Goal: Transaction & Acquisition: Subscribe to service/newsletter

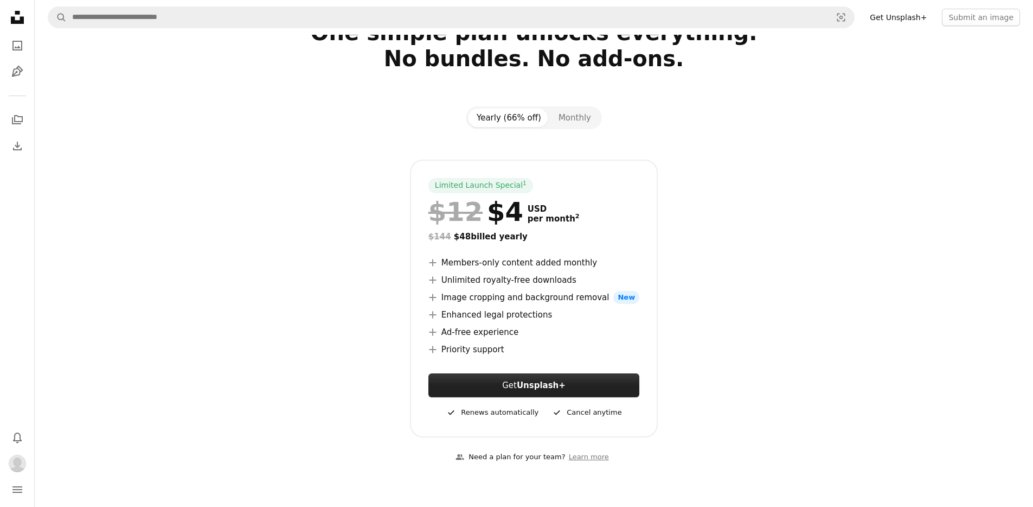
scroll to position [76, 0]
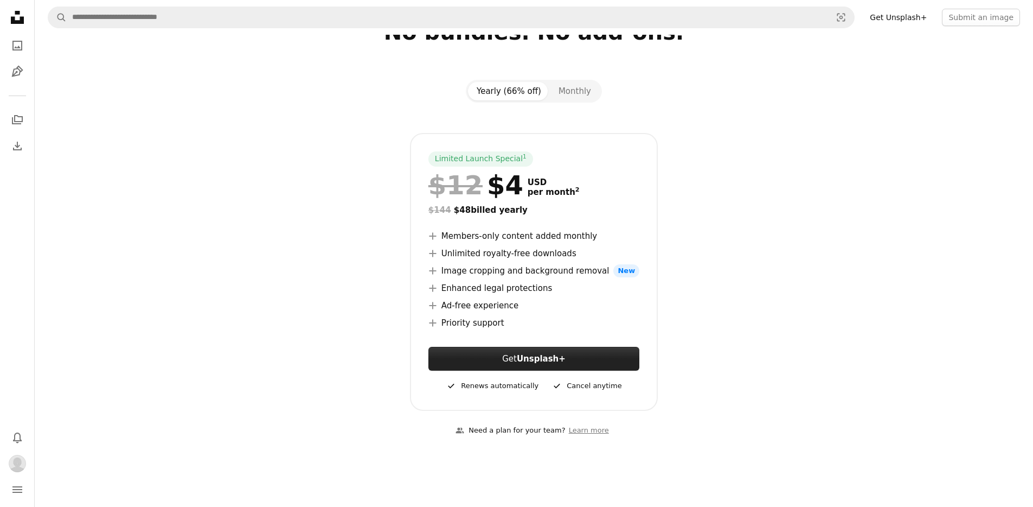
click at [592, 355] on link "Get Unsplash+" at bounding box center [534, 359] width 211 height 24
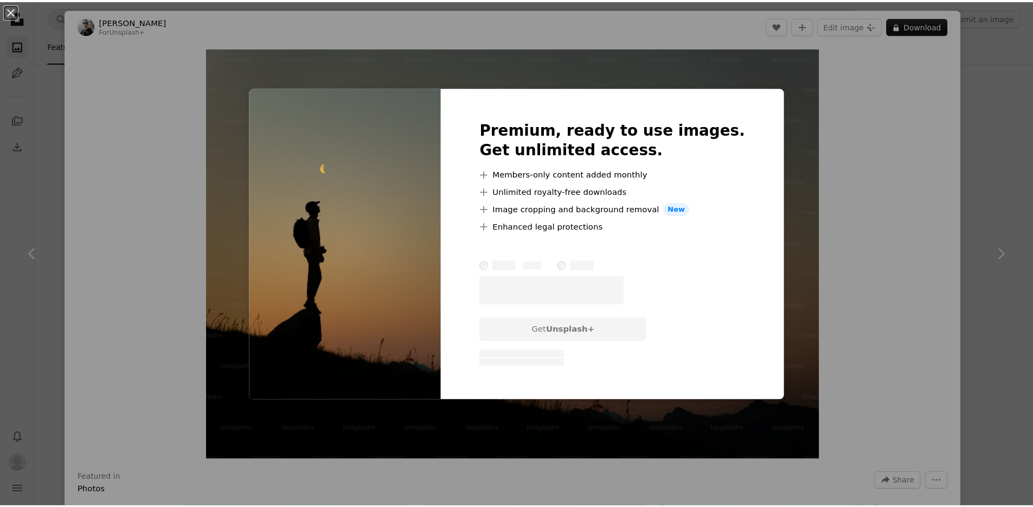
scroll to position [315, 0]
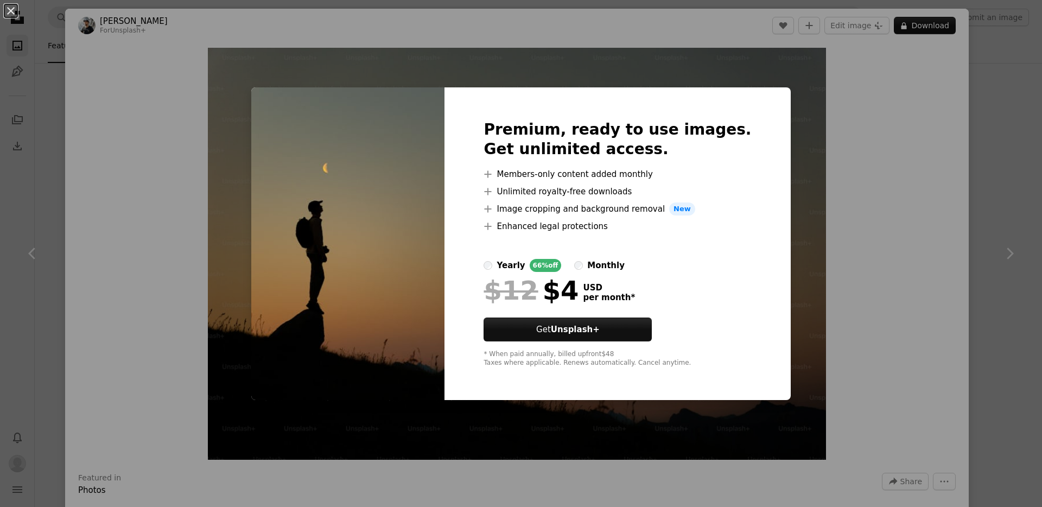
click at [966, 150] on div "An X shape Premium, ready to use images. Get unlimited access. A plus sign Memb…" at bounding box center [521, 253] width 1042 height 507
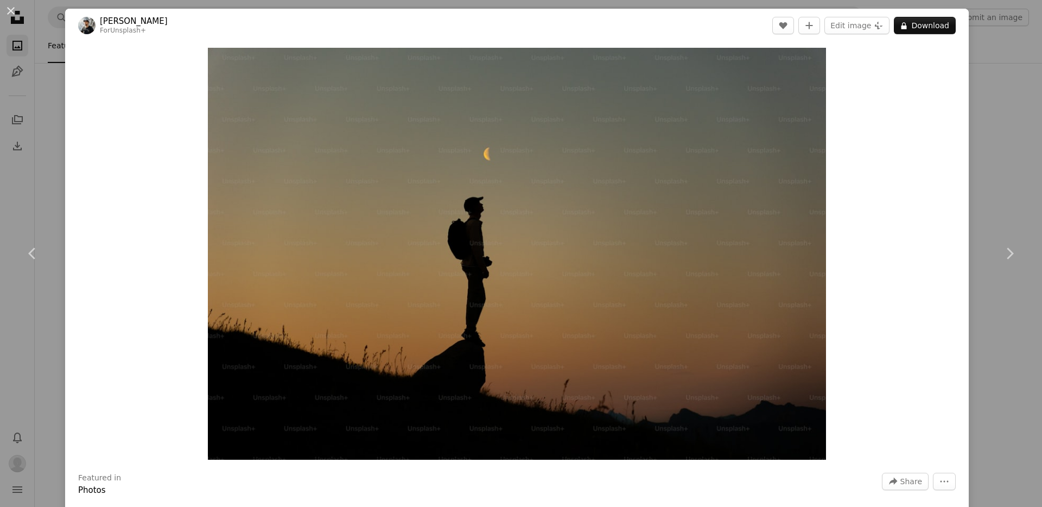
click at [982, 63] on div "An X shape Chevron left Chevron right Daniel J. Schwarz For Unsplash+ A heart A…" at bounding box center [521, 253] width 1042 height 507
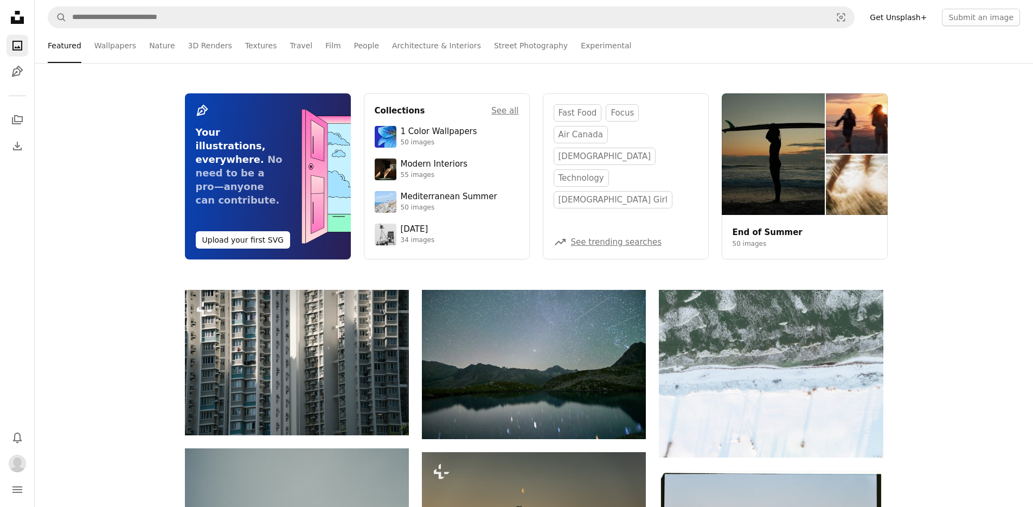
click at [10, 22] on icon "Unsplash logo Unsplash Home" at bounding box center [18, 18] width 22 height 22
click at [23, 463] on img "Profile" at bounding box center [17, 463] width 17 height 17
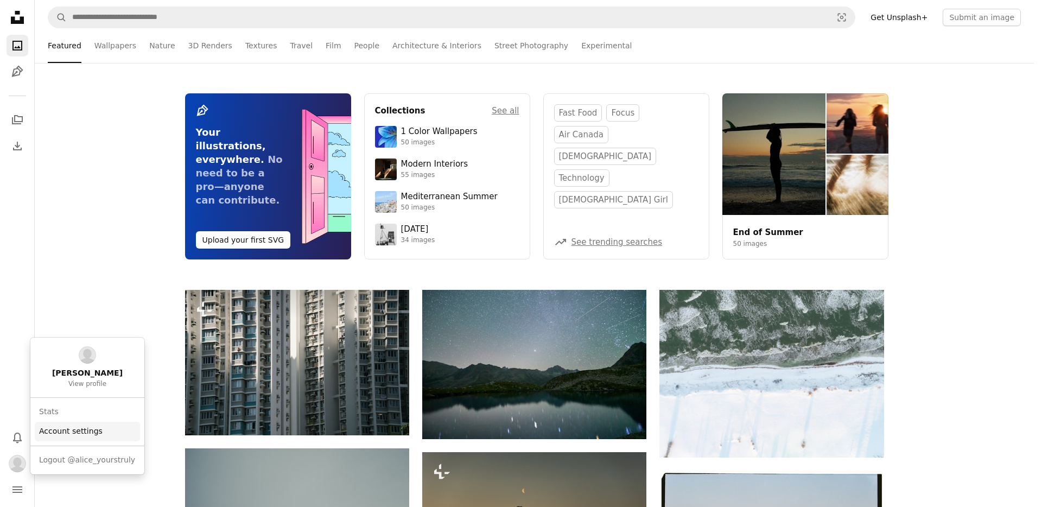
click at [75, 427] on link "Account settings" at bounding box center [87, 432] width 105 height 20
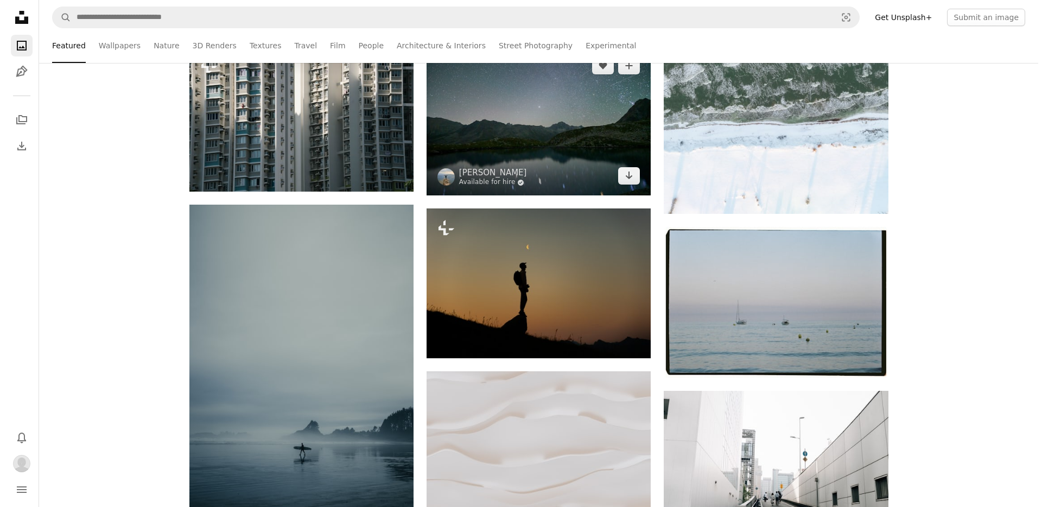
scroll to position [244, 0]
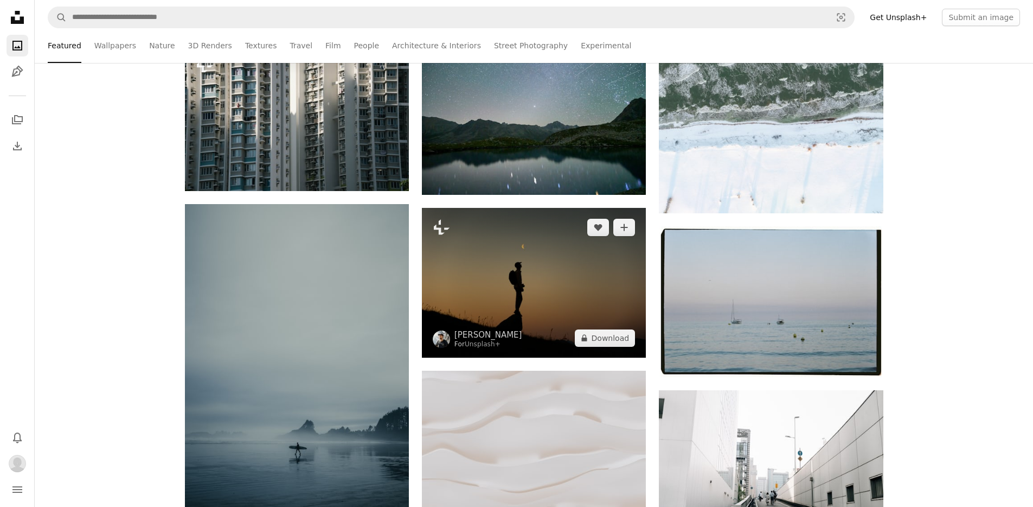
click at [540, 278] on img at bounding box center [534, 282] width 224 height 149
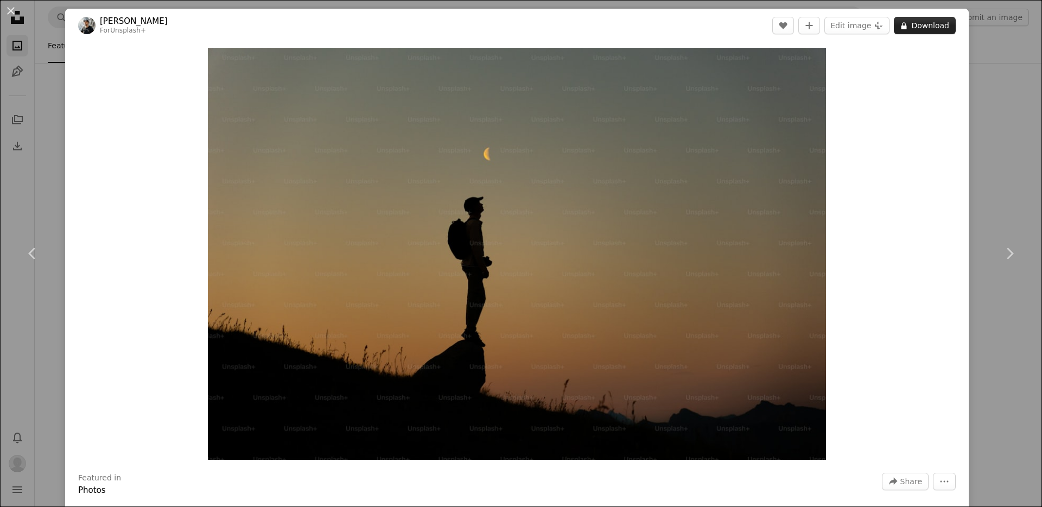
click at [931, 26] on button "A lock Download" at bounding box center [925, 25] width 62 height 17
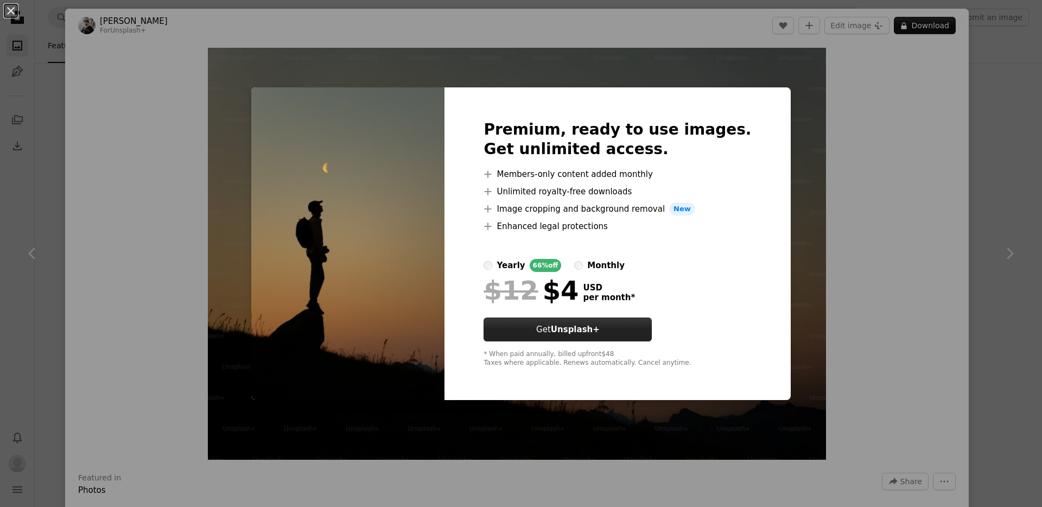
click at [652, 330] on link "Get Unsplash+" at bounding box center [567, 329] width 168 height 24
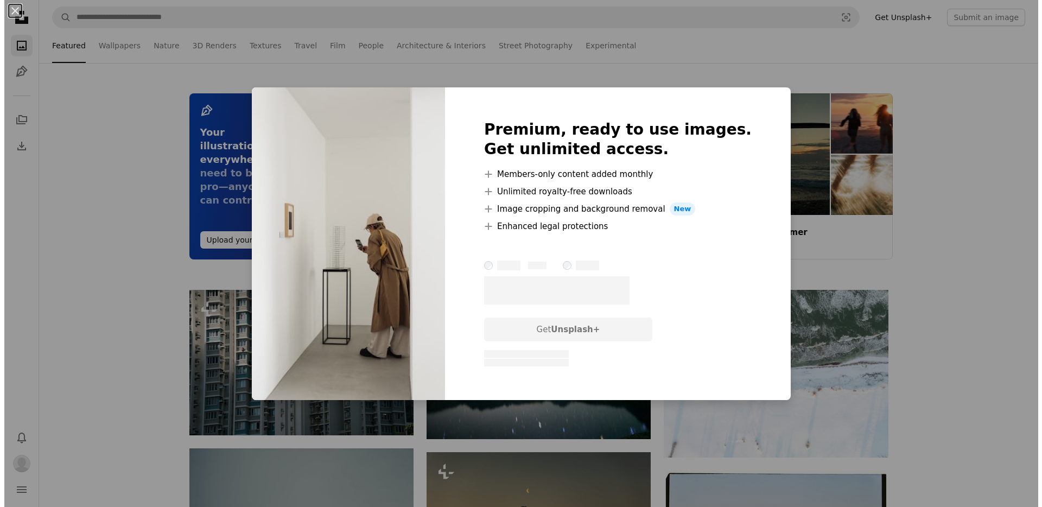
scroll to position [626, 0]
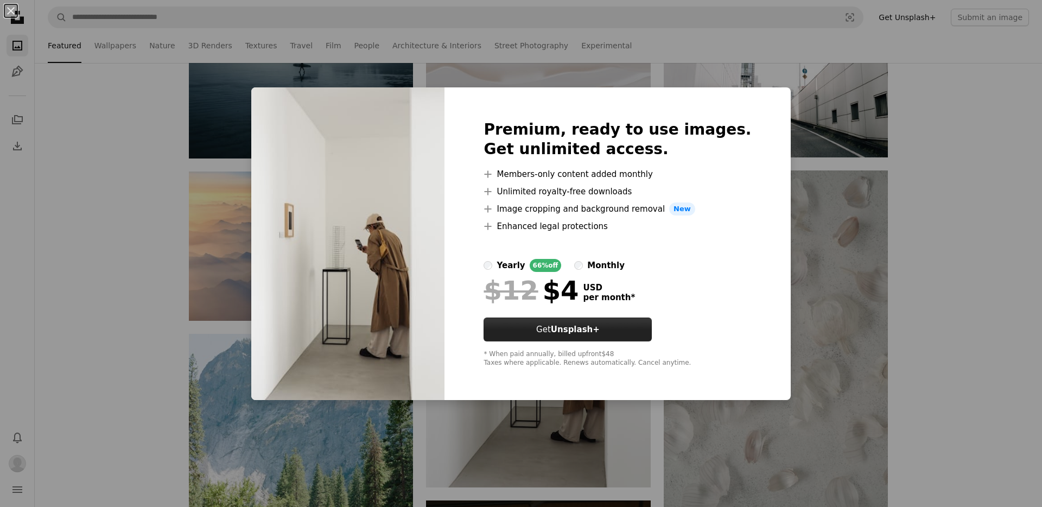
click at [575, 322] on link "Get Unsplash+" at bounding box center [567, 329] width 168 height 24
